Goal: Information Seeking & Learning: Learn about a topic

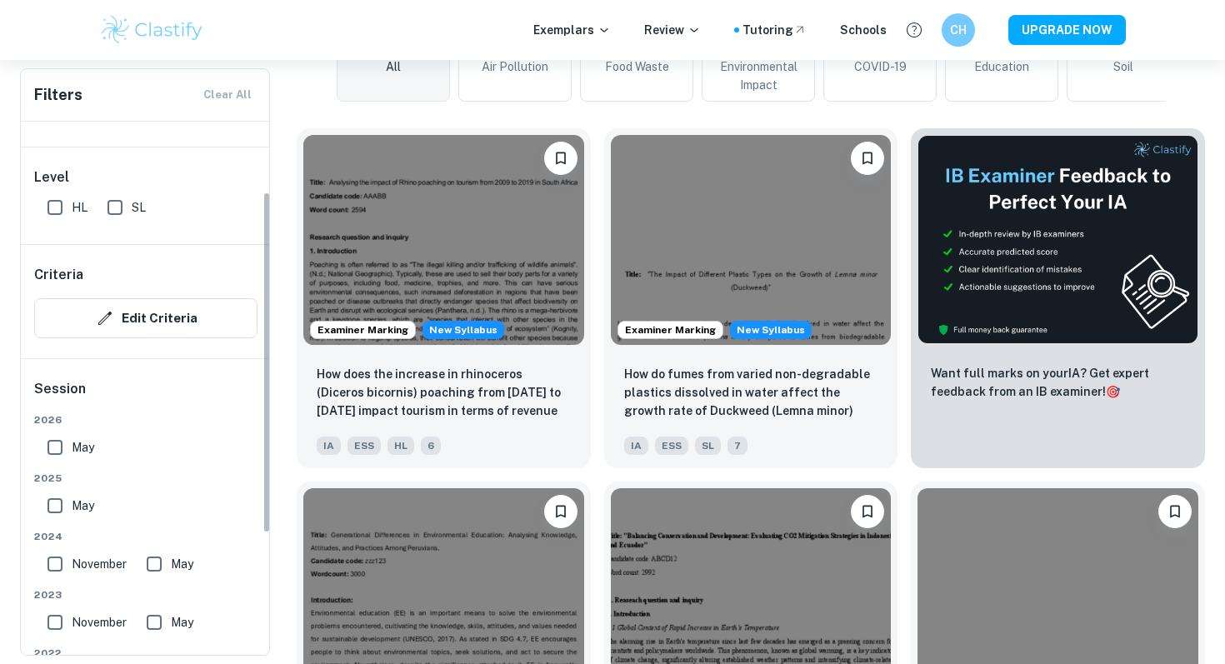
scroll to position [110, 0]
click at [60, 513] on input "May" at bounding box center [54, 507] width 33 height 33
checkbox input "true"
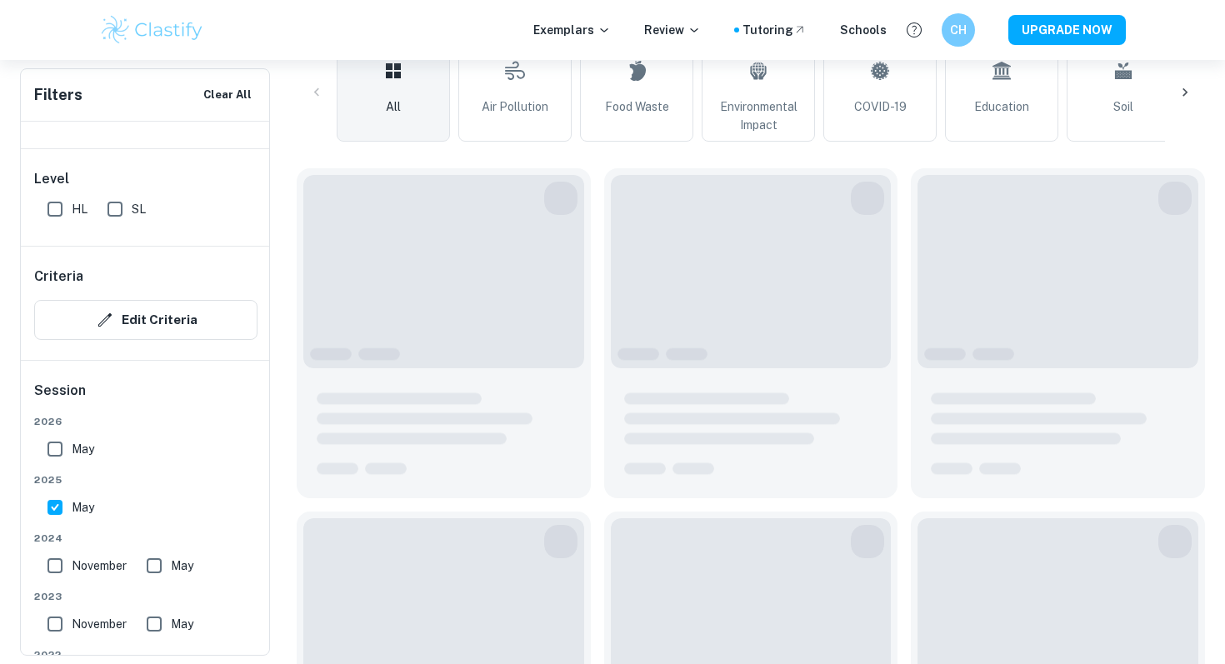
scroll to position [574, 0]
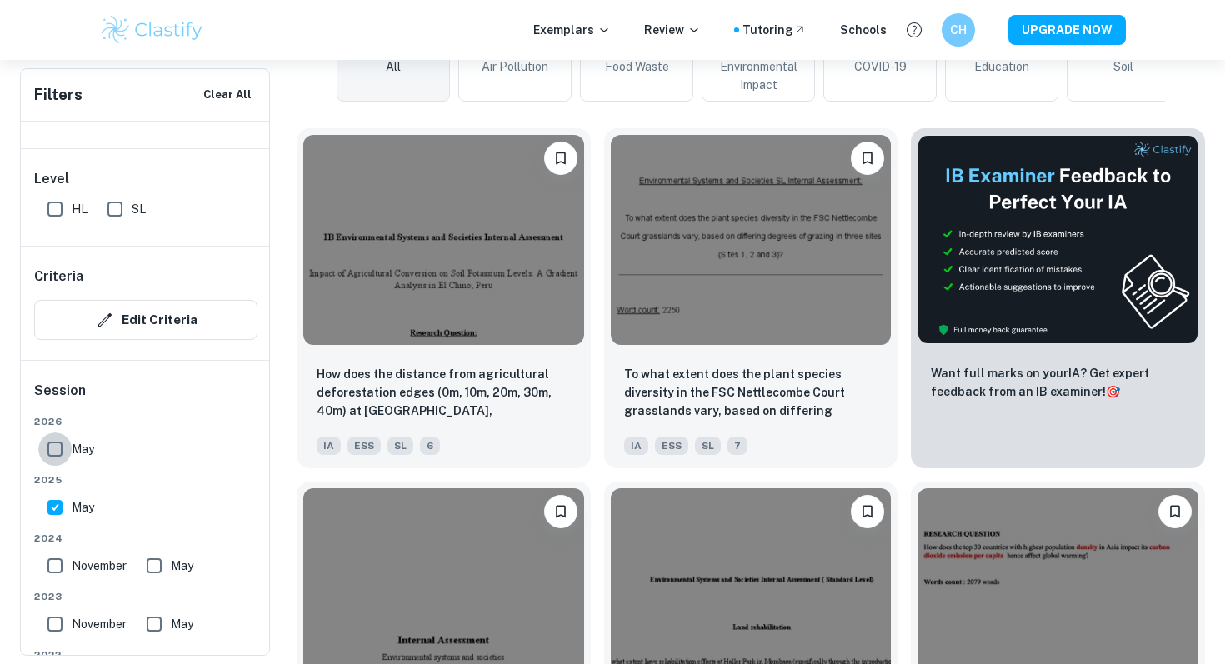
click at [56, 448] on input "May" at bounding box center [54, 449] width 33 height 33
checkbox input "true"
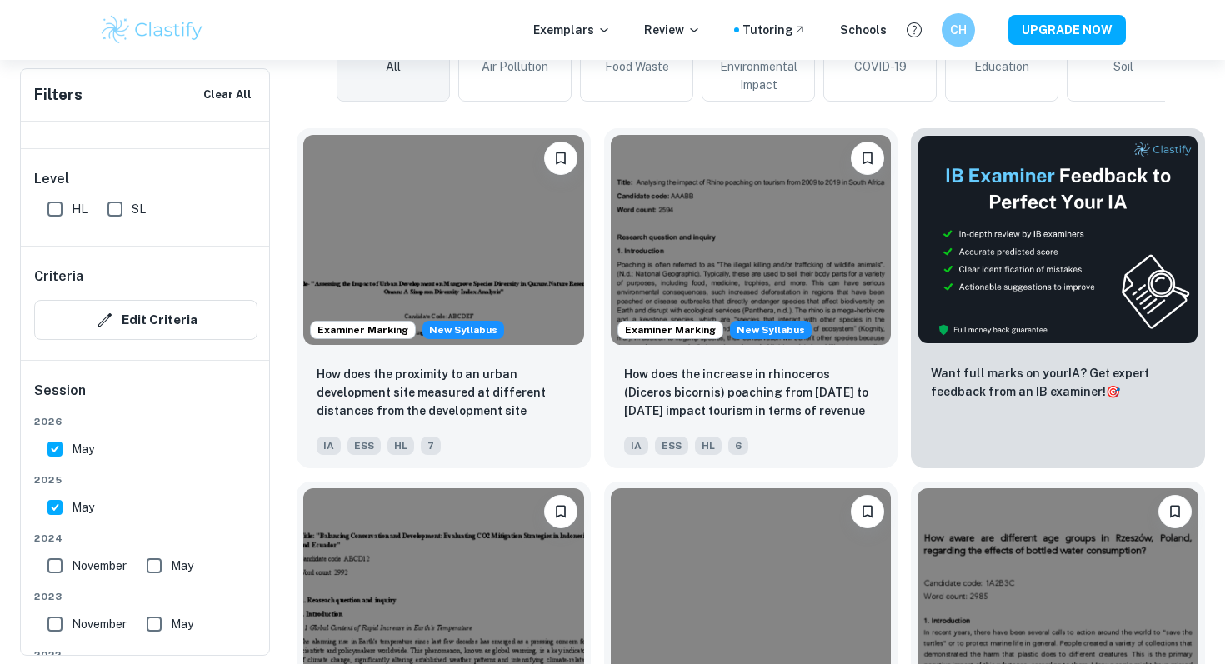
click at [50, 505] on input "May" at bounding box center [54, 507] width 33 height 33
checkbox input "false"
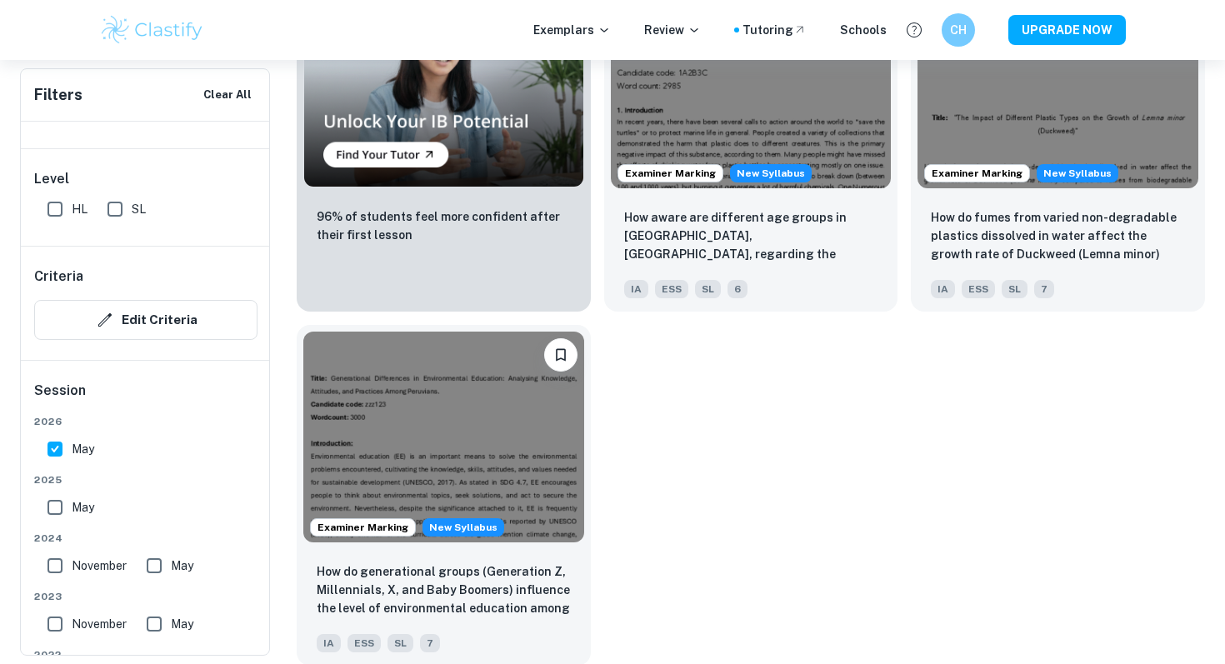
scroll to position [1440, 0]
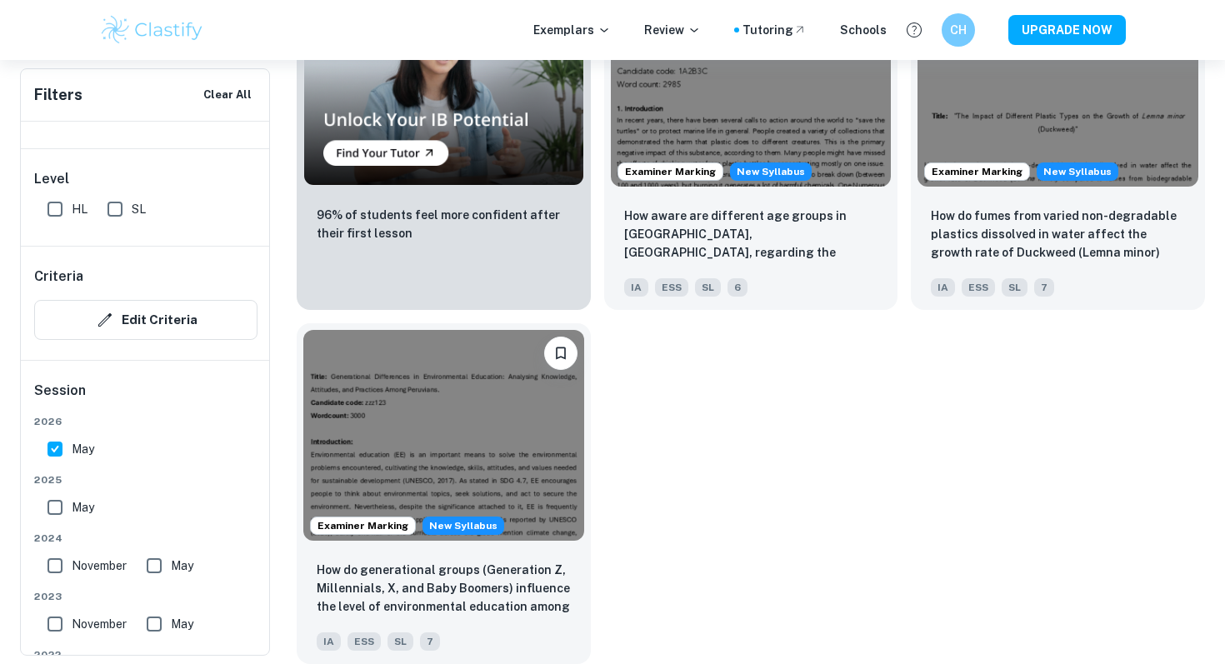
click at [54, 454] on input "May" at bounding box center [54, 449] width 33 height 33
checkbox input "false"
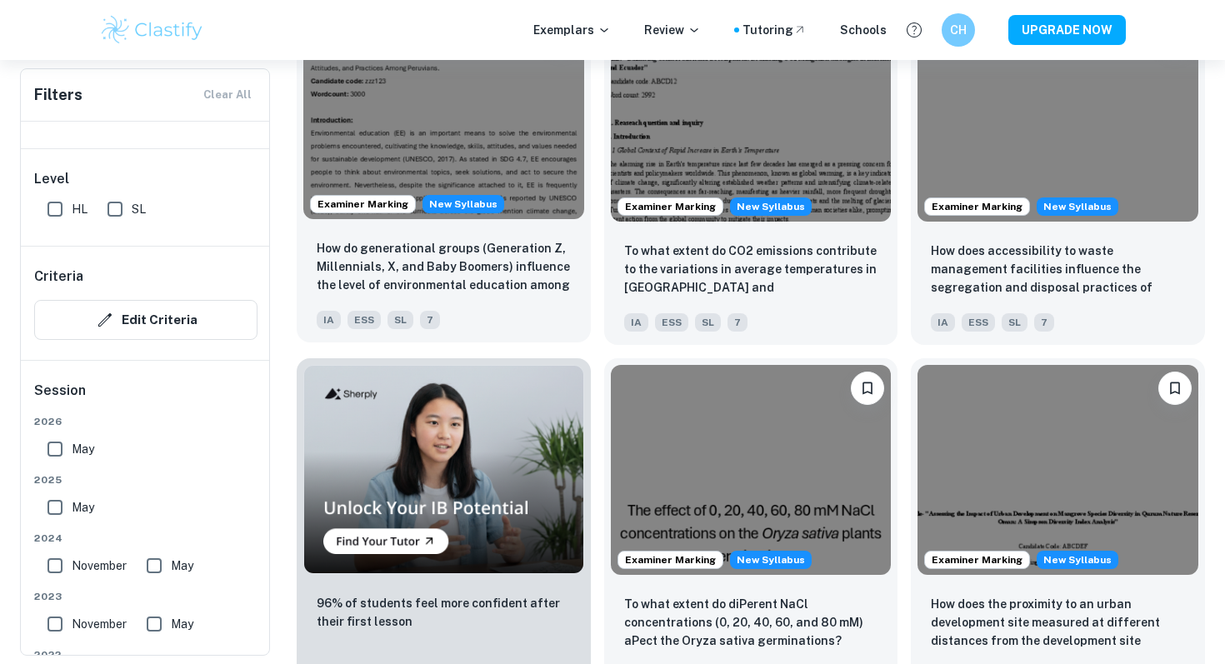
scroll to position [998, 0]
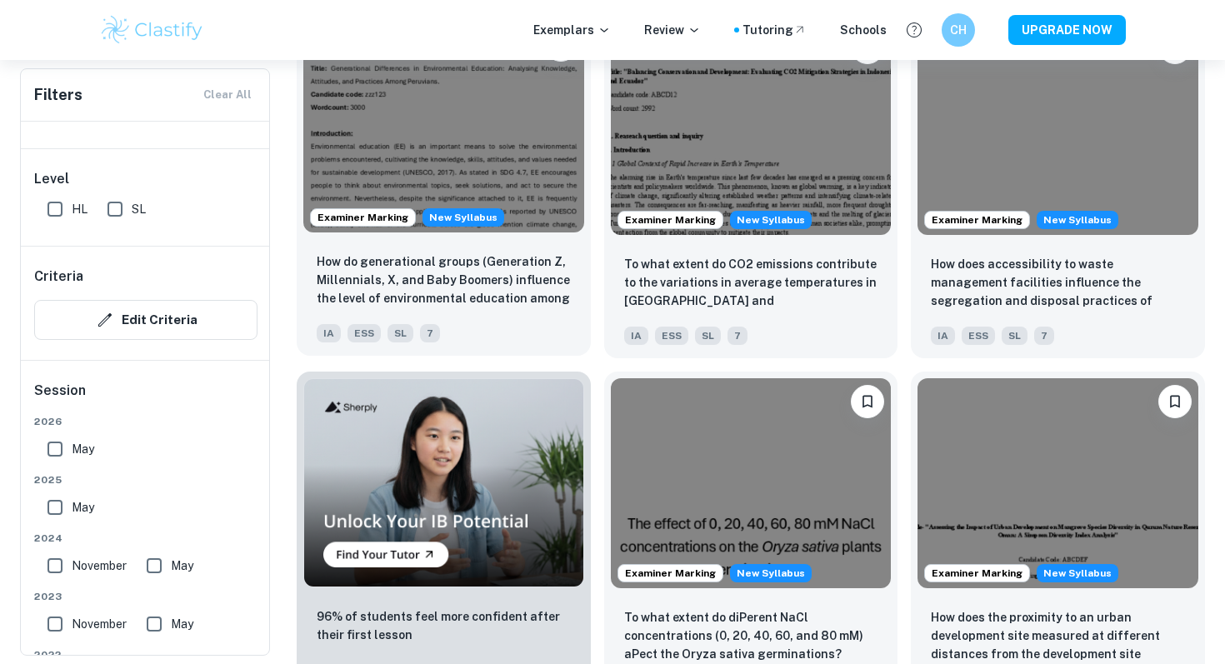
click at [433, 159] on img at bounding box center [443, 127] width 281 height 210
